Goal: Task Accomplishment & Management: Use online tool/utility

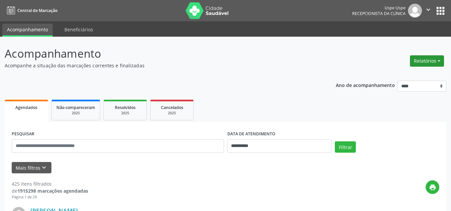
click at [424, 60] on button "Relatórios" at bounding box center [427, 60] width 34 height 11
click at [401, 71] on link "Agendamentos" at bounding box center [409, 75] width 72 height 9
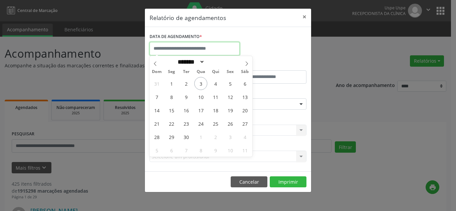
click at [195, 42] on input "text" at bounding box center [195, 48] width 90 height 13
click at [200, 85] on span "3" at bounding box center [200, 83] width 13 height 13
type input "**********"
click at [203, 86] on span "3" at bounding box center [200, 83] width 13 height 13
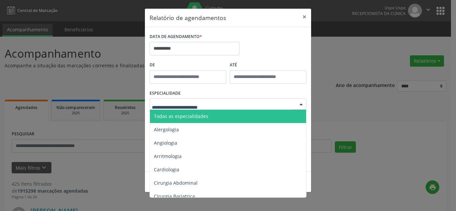
click at [204, 111] on span "Todas as especialidades" at bounding box center [228, 116] width 157 height 13
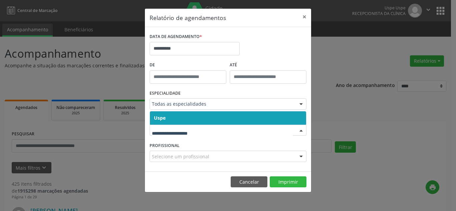
click at [189, 121] on span "Uspe" at bounding box center [228, 118] width 156 height 13
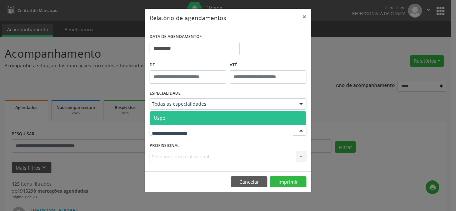
click at [189, 127] on div at bounding box center [228, 130] width 157 height 11
click at [191, 120] on span "Uspe" at bounding box center [228, 118] width 156 height 13
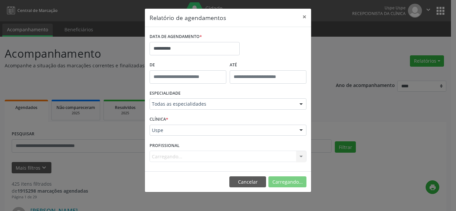
click at [181, 156] on div "Carregando... Nenhum resultado encontrado para: " " Não há nenhuma opção para s…" at bounding box center [228, 156] width 157 height 11
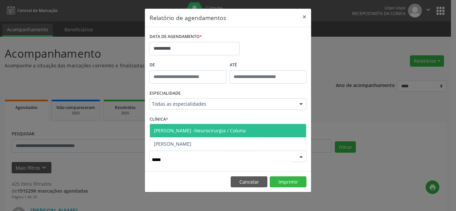
type input "******"
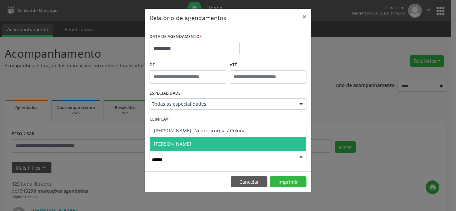
click at [174, 146] on span "[PERSON_NAME]" at bounding box center [172, 144] width 37 height 6
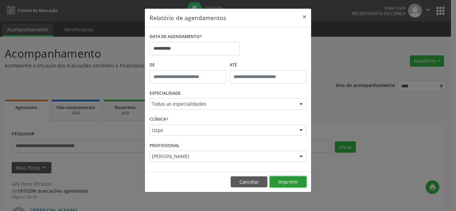
click at [295, 182] on button "Imprimir" at bounding box center [288, 182] width 37 height 11
